Goal: Information Seeking & Learning: Learn about a topic

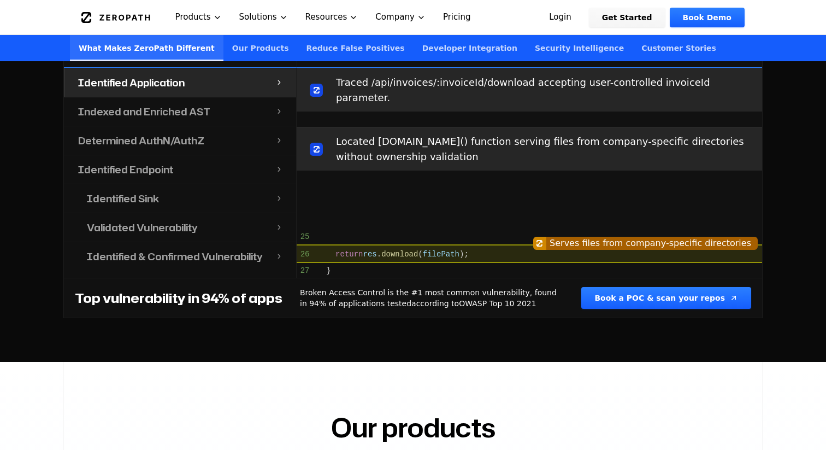
scroll to position [685, 0]
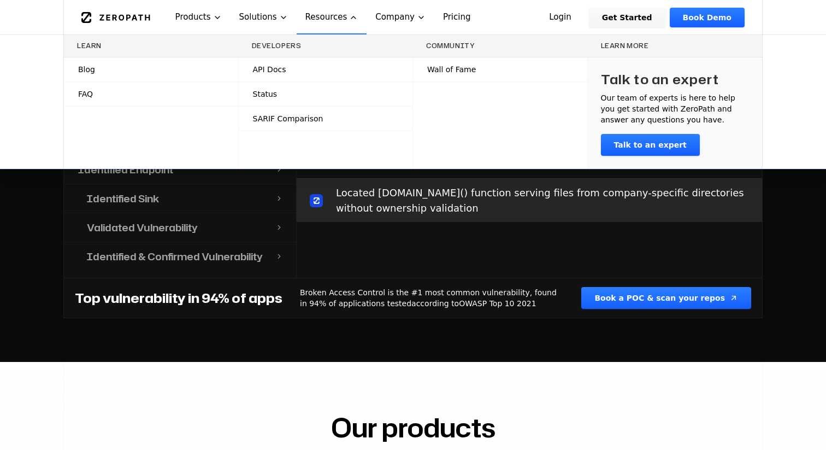
click at [441, 67] on span "Wall of Fame" at bounding box center [451, 69] width 49 height 11
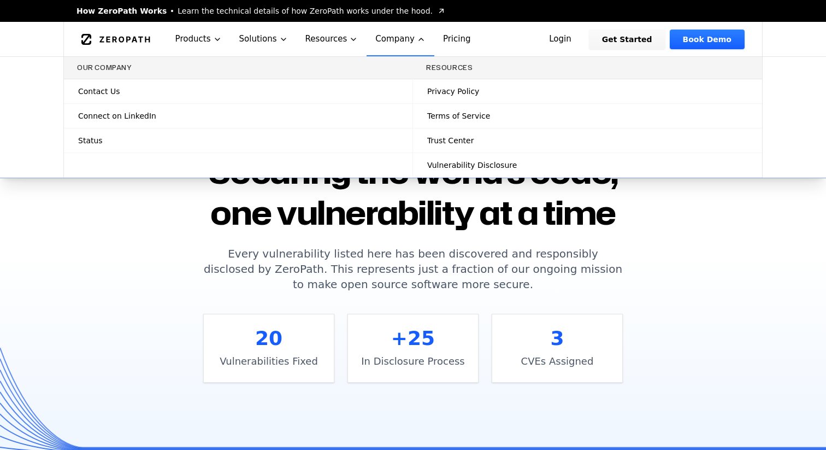
click at [375, 14] on span "Learn the technical details of how ZeroPath works under the hood." at bounding box center [305, 10] width 255 height 11
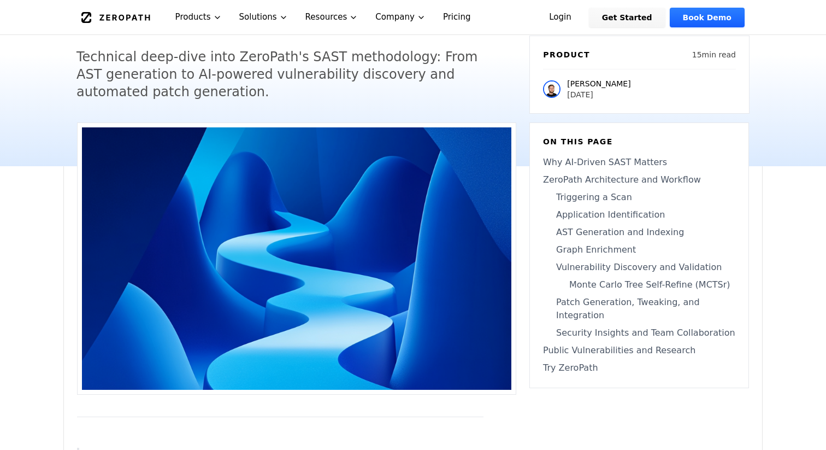
scroll to position [117, 0]
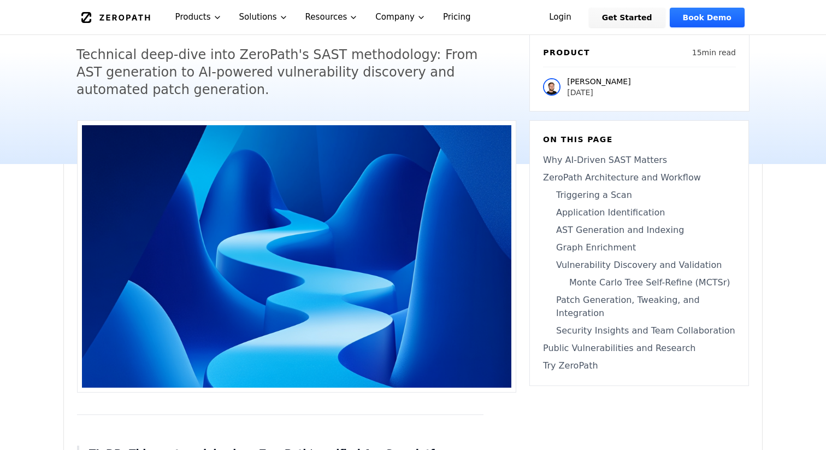
click at [599, 163] on link "Why AI-Driven SAST Matters" at bounding box center [639, 160] width 192 height 13
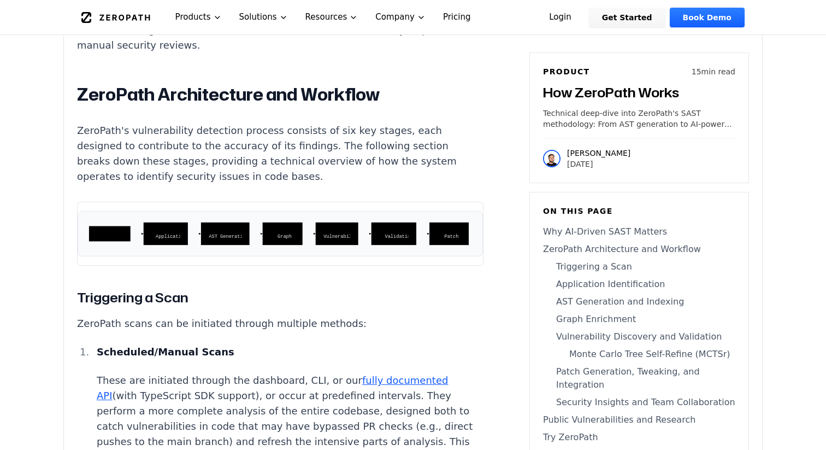
scroll to position [1907, 0]
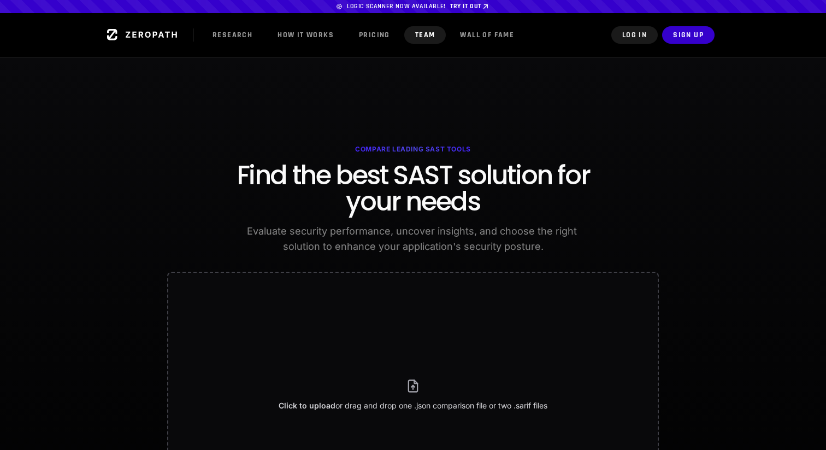
click at [428, 41] on link "Team" at bounding box center [425, 34] width 42 height 17
